Goal: Complete application form

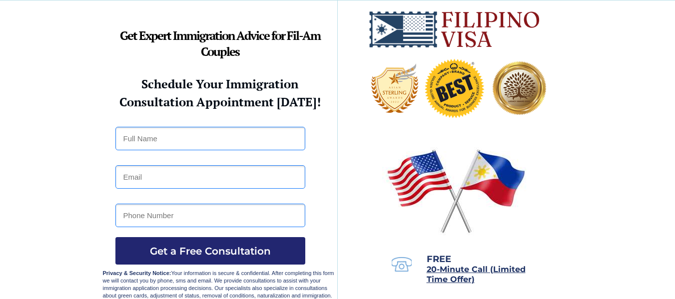
click at [202, 141] on input "text" at bounding box center [210, 138] width 190 height 23
type input "Kevin Patrick Feely"
type input "chevy_77029@yahoo.com"
type input "2812209051"
click at [199, 248] on span "Get a Free Consultation" at bounding box center [210, 251] width 190 height 12
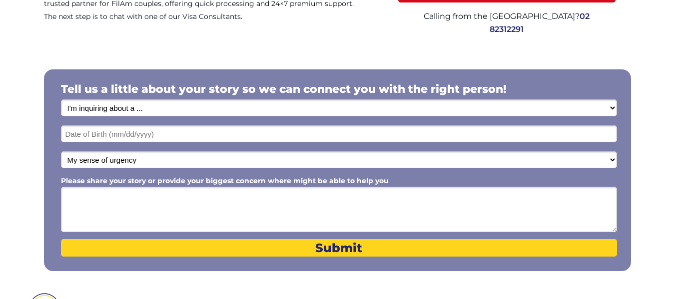
scroll to position [150, 0]
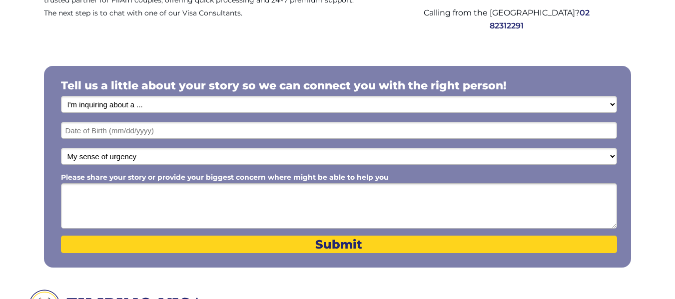
click at [179, 104] on select "I'm inquiring about a ... I don't know or other services Retirement Visa for Th…" at bounding box center [339, 104] width 556 height 17
select select "1799"
click at [61, 96] on select "I'm inquiring about a ... I don't know or other services Retirement Visa for Th…" at bounding box center [339, 104] width 556 height 17
click at [174, 133] on input "text" at bounding box center [339, 130] width 556 height 17
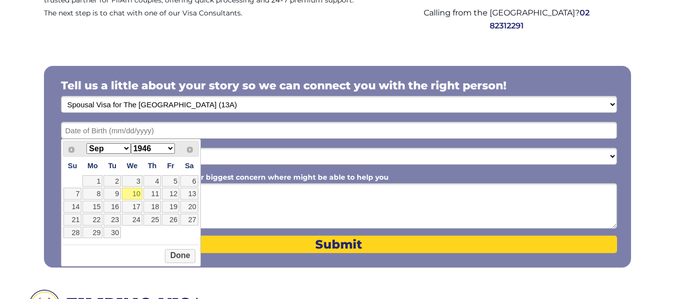
click at [126, 147] on select "Jan Feb Mar Apr May Jun Jul Aug Sep Oct Nov Dec" at bounding box center [108, 148] width 44 height 10
click at [170, 146] on select "1946 1947 1948 1949 1950 1951 1952 1953 1954 1955 1956 1957 1958 1959 1960 1961…" at bounding box center [153, 148] width 44 height 10
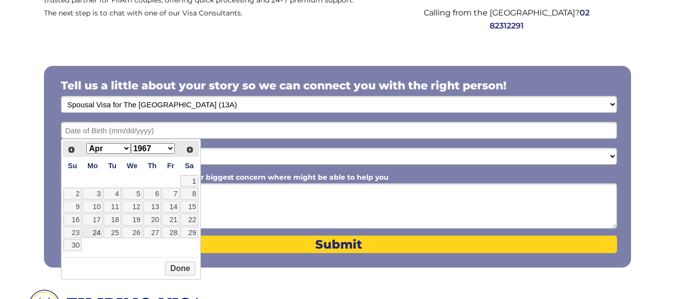
click at [92, 235] on link "24" at bounding box center [92, 233] width 20 height 12
type input "04/24/1967"
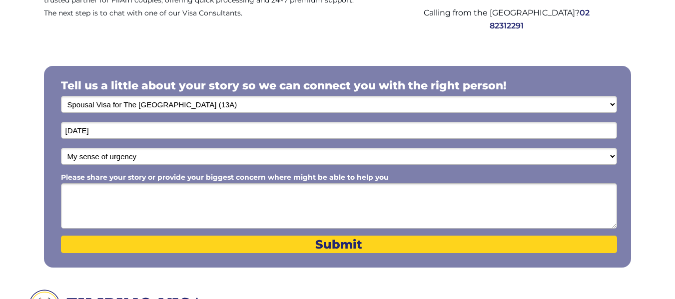
click at [224, 156] on select "My sense of urgency Low Priority - I'm just looking Medium High Priority - I ne…" at bounding box center [339, 156] width 556 height 17
click at [237, 47] on div at bounding box center [337, 166] width 675 height 248
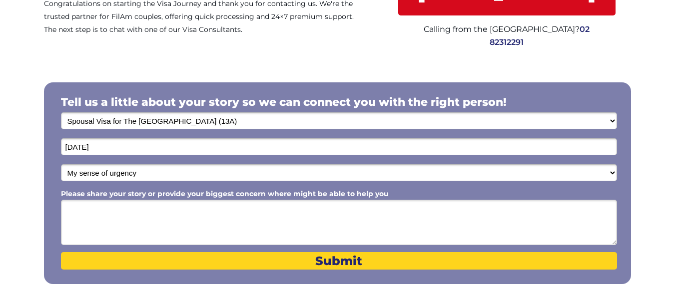
scroll to position [0, 0]
